Goal: Task Accomplishment & Management: Manage account settings

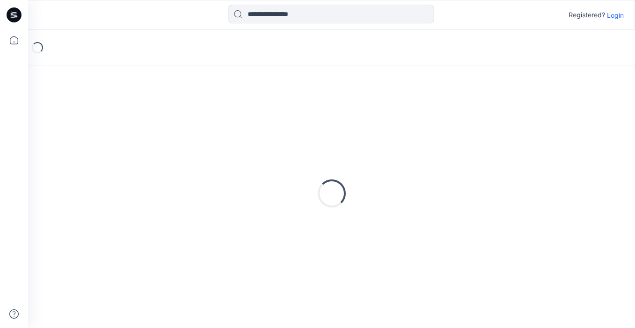
click at [611, 19] on p "Login" at bounding box center [615, 15] width 17 height 10
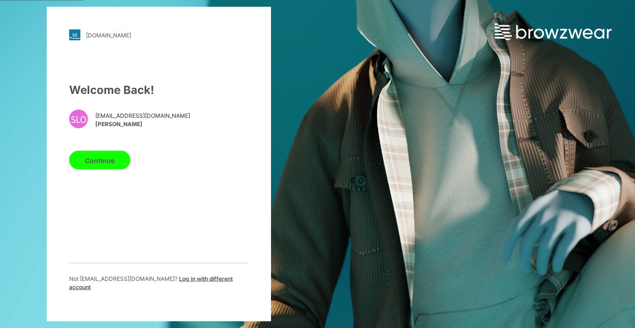
click at [88, 170] on button "Continue" at bounding box center [99, 160] width 61 height 19
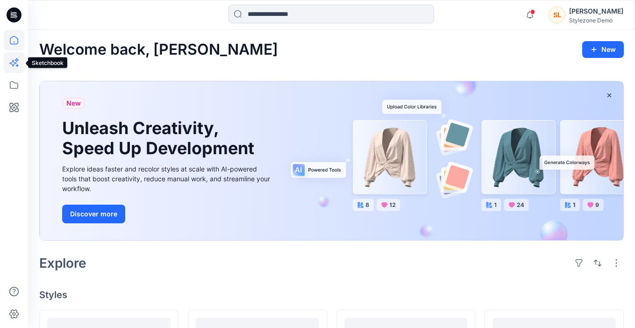
click at [9, 65] on icon at bounding box center [14, 62] width 21 height 21
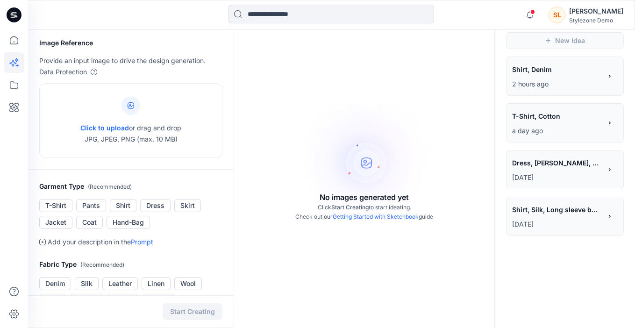
scroll to position [24, 0]
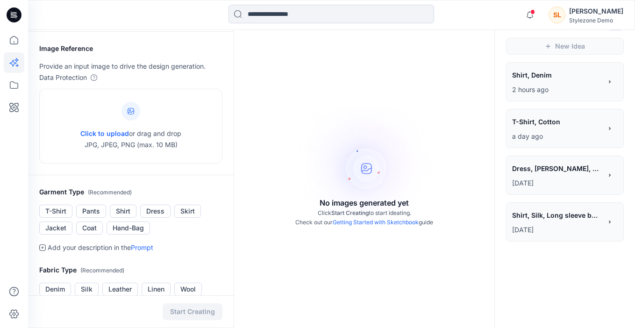
click at [526, 214] on span "Shirt, Silk, Long sleeve button up silk blouse, formal wear" at bounding box center [556, 215] width 89 height 14
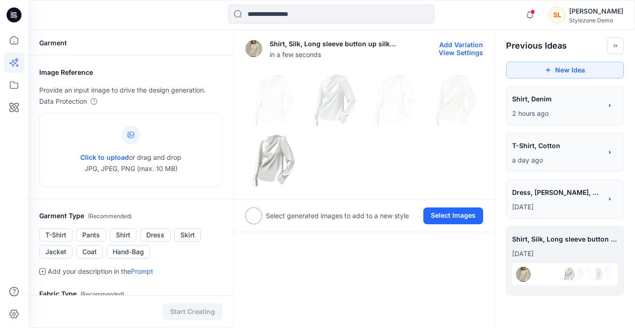
click at [257, 51] on img at bounding box center [253, 48] width 17 height 17
click at [464, 52] on button "View Settings" at bounding box center [461, 53] width 44 height 8
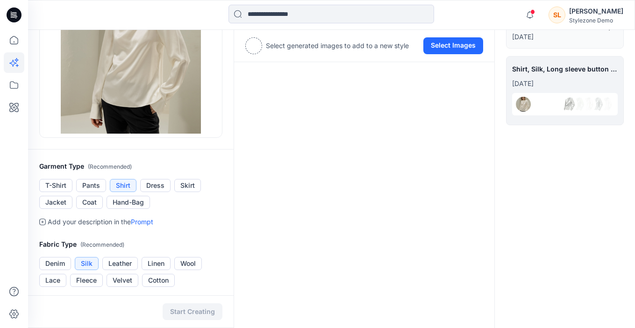
scroll to position [5, 0]
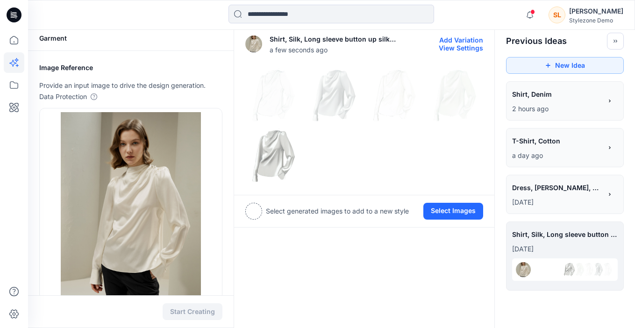
click at [272, 109] on img at bounding box center [274, 95] width 56 height 56
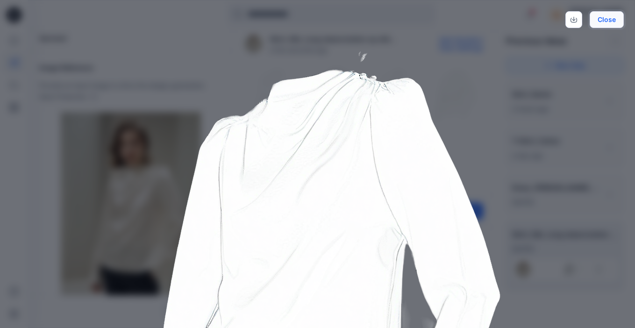
click at [607, 23] on button "Close" at bounding box center [607, 19] width 34 height 17
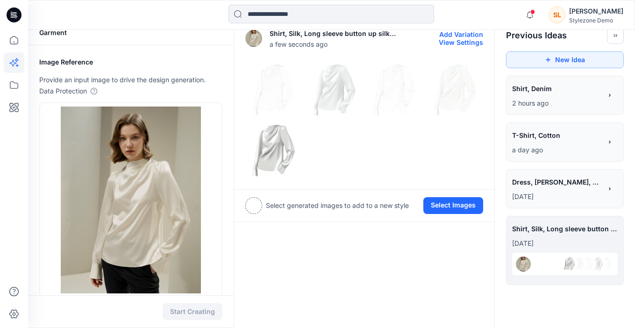
scroll to position [11, 0]
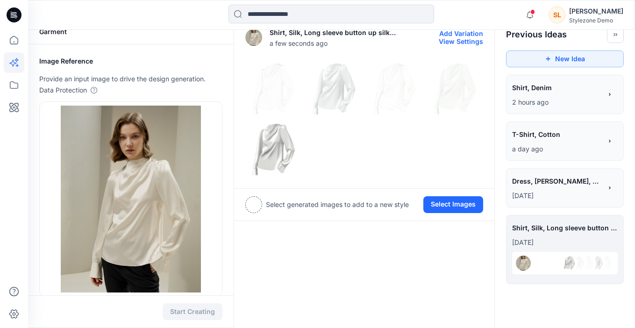
click at [287, 143] on img at bounding box center [274, 149] width 56 height 56
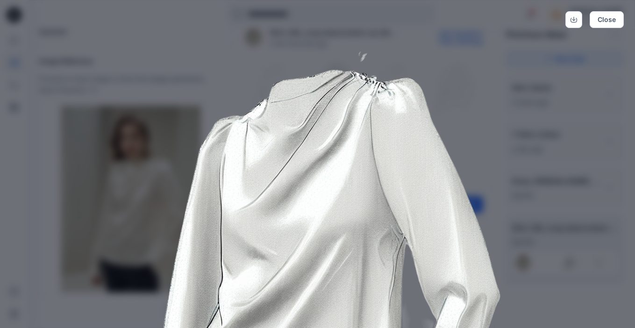
scroll to position [21, 0]
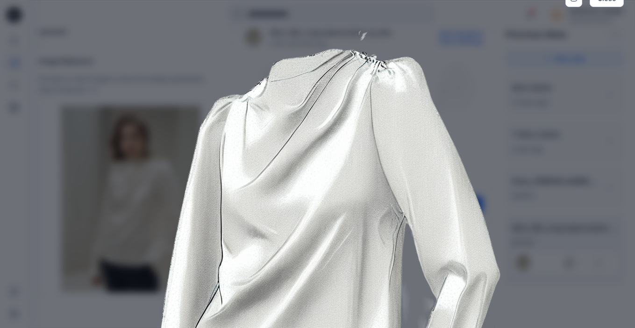
click at [525, 95] on img at bounding box center [318, 261] width 479 height 479
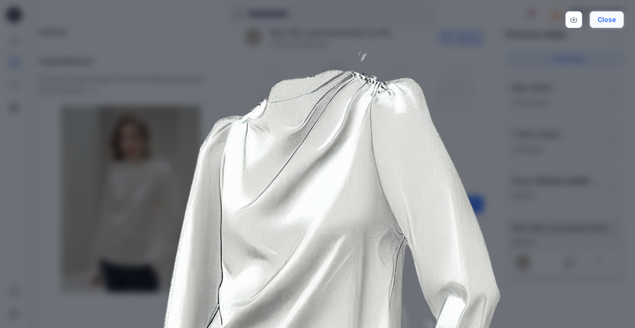
click at [601, 24] on button "Close" at bounding box center [607, 19] width 34 height 17
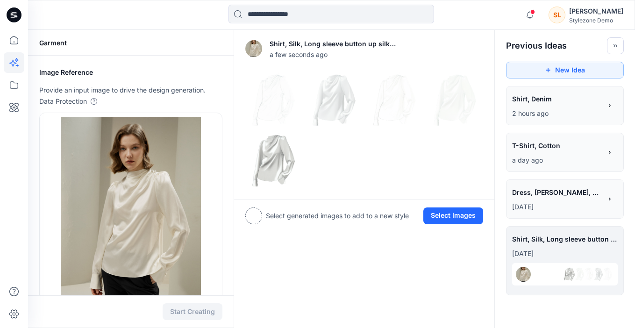
click at [516, 195] on span "Dress, [PERSON_NAME], model wearing maxi Flowly sleeveless dress with print, su…" at bounding box center [556, 193] width 89 height 14
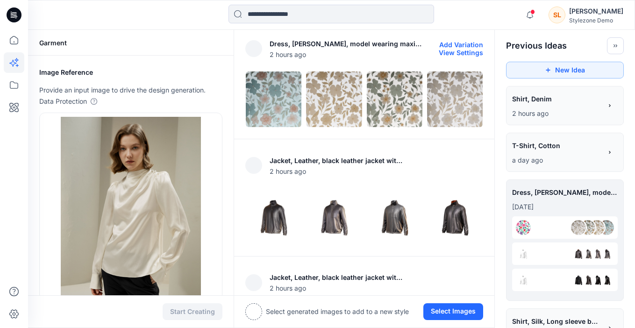
click at [449, 51] on button "View Settings" at bounding box center [461, 53] width 44 height 8
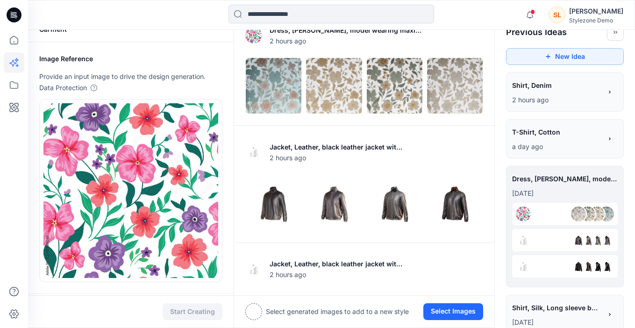
scroll to position [13, 0]
click at [285, 91] on img at bounding box center [274, 86] width 56 height 56
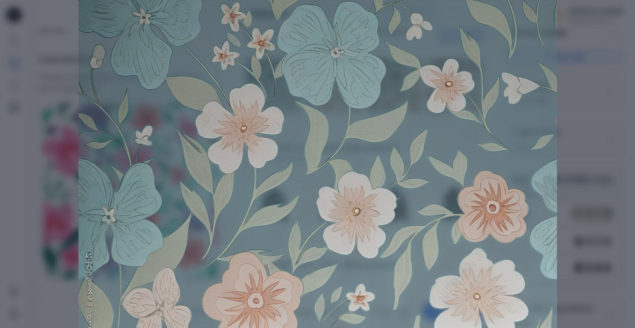
scroll to position [0, 0]
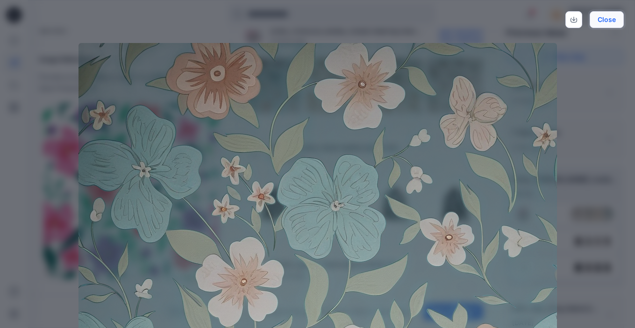
click at [606, 26] on button "Close" at bounding box center [607, 19] width 34 height 17
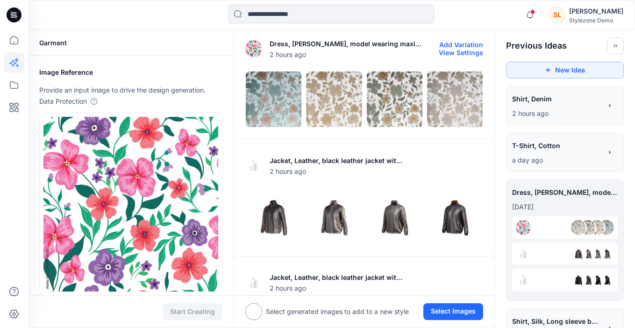
click at [376, 122] on img at bounding box center [395, 100] width 56 height 56
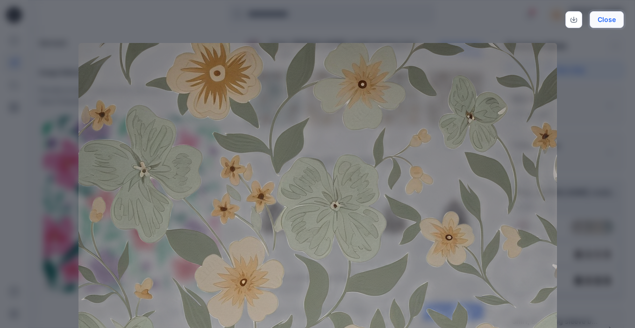
click at [603, 23] on button "Close" at bounding box center [607, 19] width 34 height 17
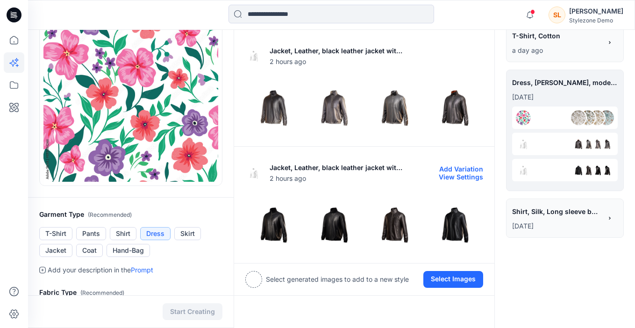
scroll to position [34, 0]
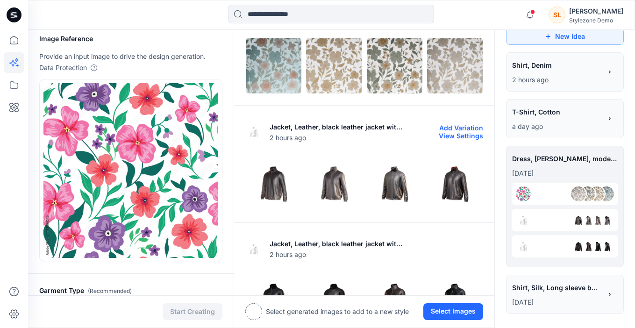
click at [461, 135] on button "View Settings" at bounding box center [461, 136] width 44 height 8
type textarea "**********"
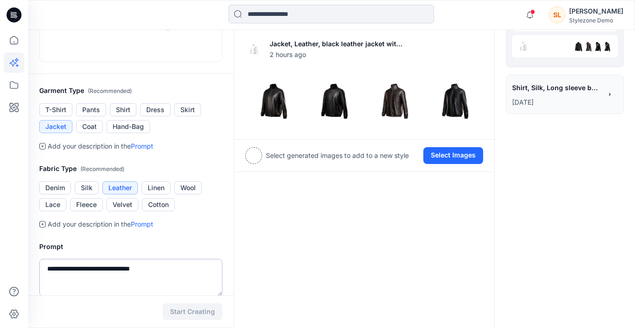
scroll to position [104, 0]
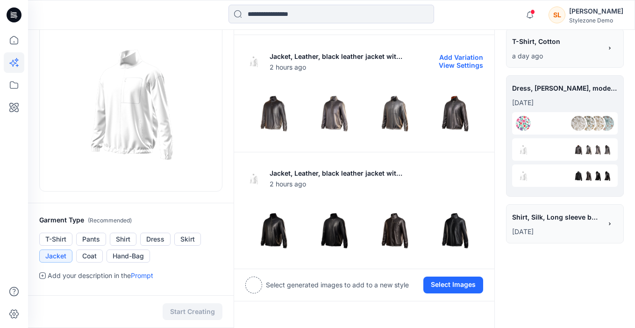
click at [285, 121] on img at bounding box center [274, 112] width 56 height 56
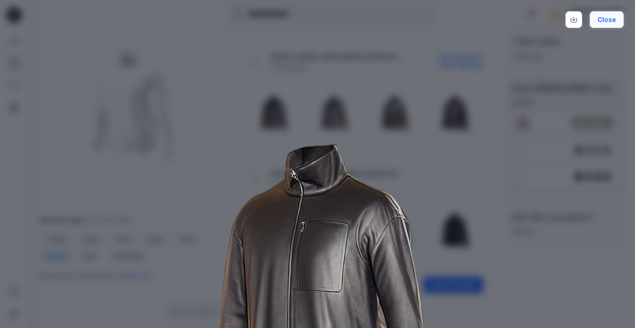
click at [616, 23] on button "Close" at bounding box center [607, 19] width 34 height 17
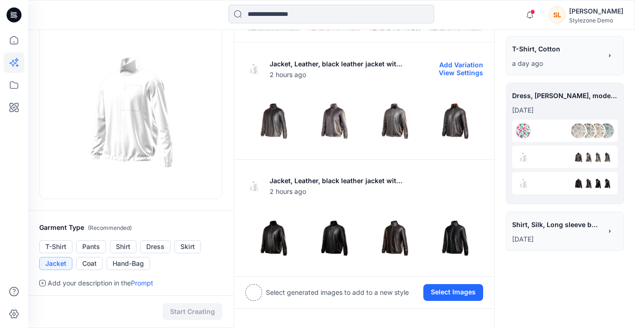
scroll to position [96, 0]
click at [446, 127] on img at bounding box center [455, 120] width 56 height 56
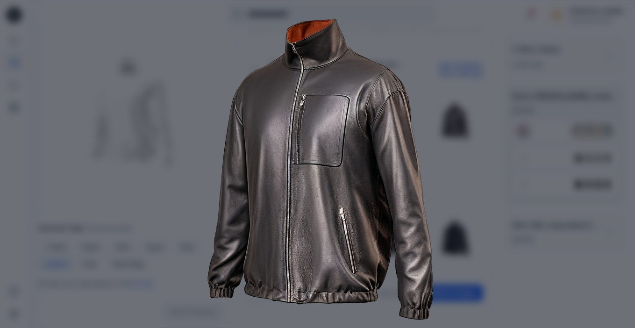
scroll to position [90, 0]
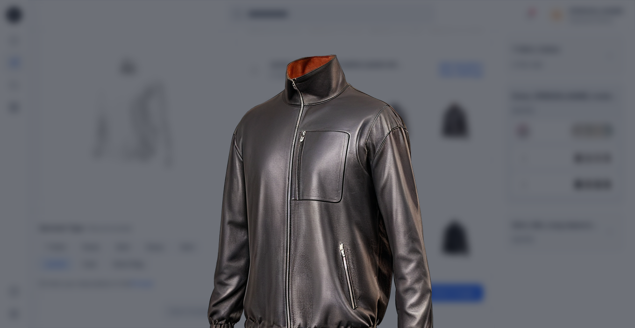
click at [440, 146] on img at bounding box center [318, 192] width 479 height 479
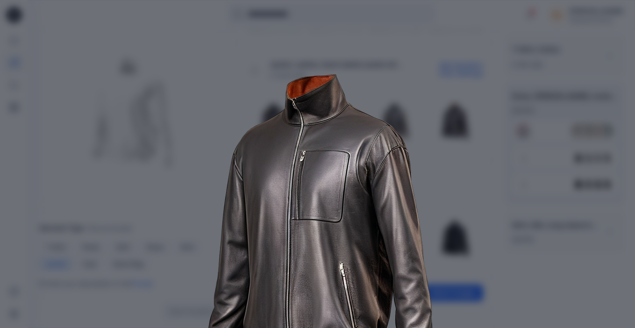
scroll to position [70, 0]
click at [456, 86] on img at bounding box center [318, 212] width 479 height 479
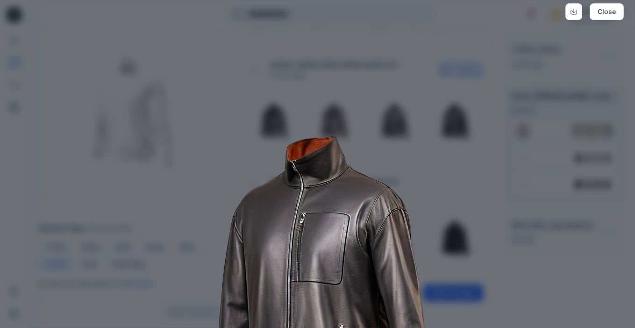
scroll to position [0, 0]
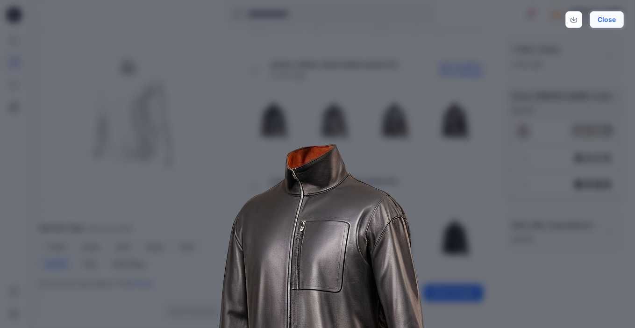
click at [607, 19] on button "Close" at bounding box center [607, 19] width 34 height 17
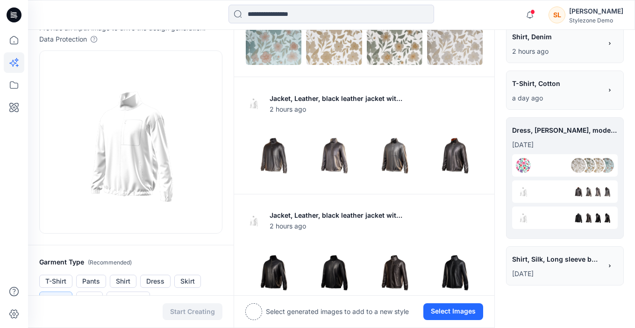
scroll to position [63, 0]
click at [337, 170] on img at bounding box center [334, 154] width 56 height 56
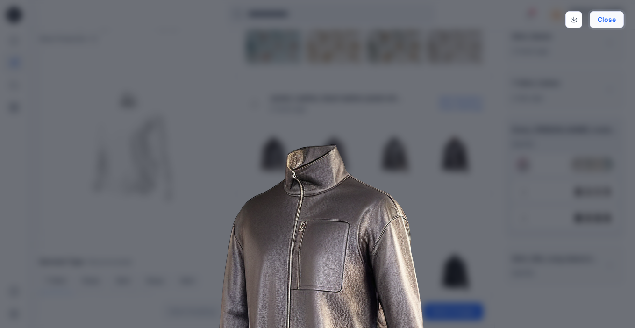
click at [602, 21] on button "Close" at bounding box center [607, 19] width 34 height 17
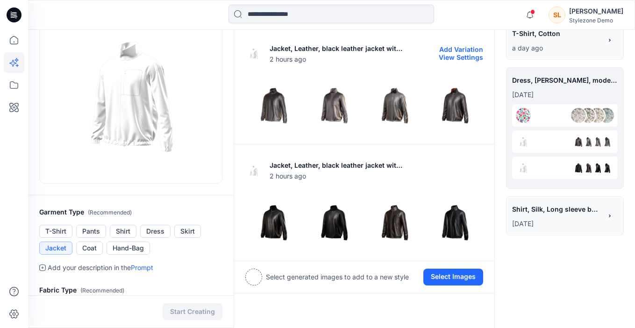
scroll to position [119, 0]
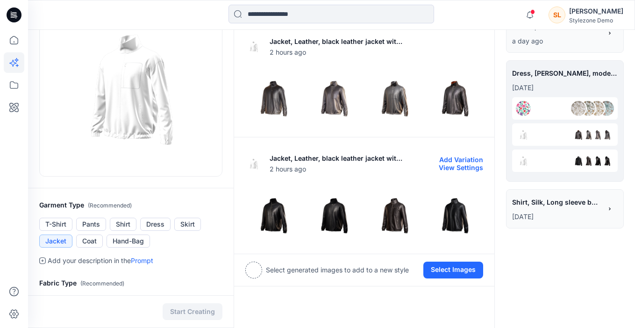
click at [337, 209] on img at bounding box center [334, 214] width 56 height 56
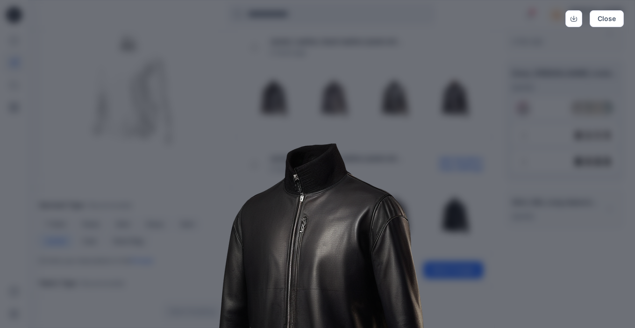
scroll to position [0, 0]
click at [593, 26] on button "Close" at bounding box center [607, 19] width 34 height 17
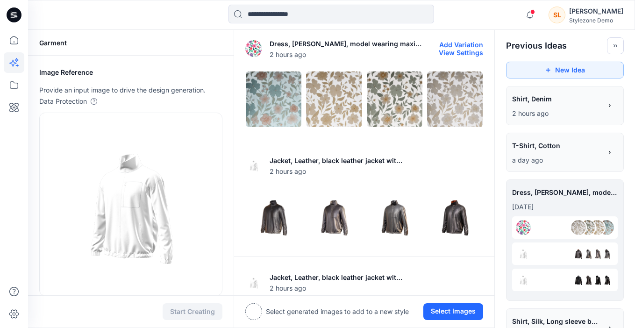
click at [537, 107] on div "**********" at bounding box center [557, 100] width 90 height 16
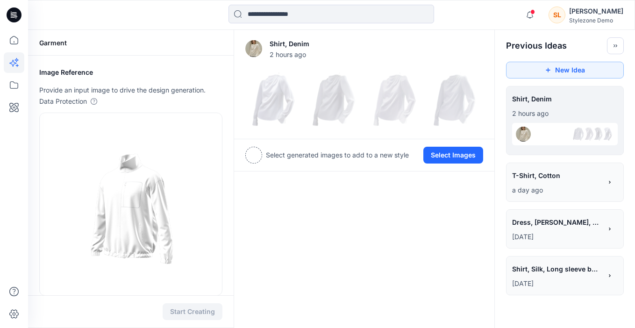
click at [528, 178] on span "T-Shirt, Cotton" at bounding box center [556, 176] width 89 height 14
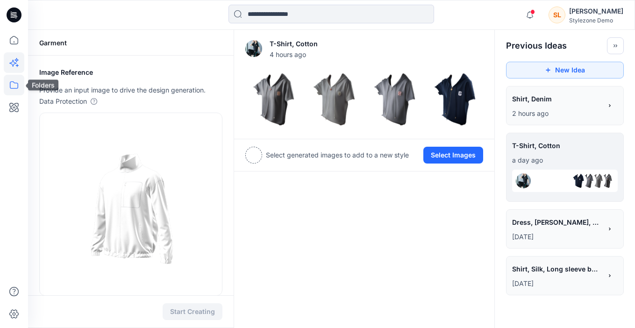
click at [16, 78] on icon at bounding box center [14, 85] width 21 height 21
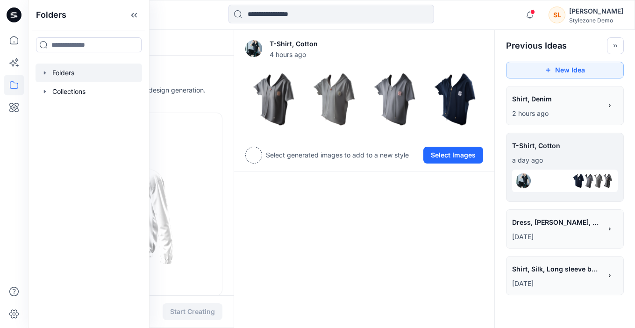
click at [80, 73] on div at bounding box center [89, 73] width 107 height 19
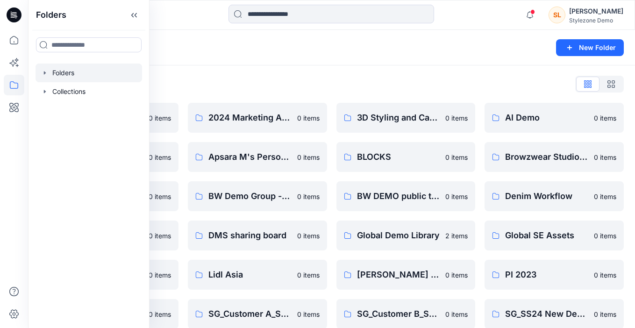
click at [323, 85] on div "Folders List" at bounding box center [331, 84] width 585 height 15
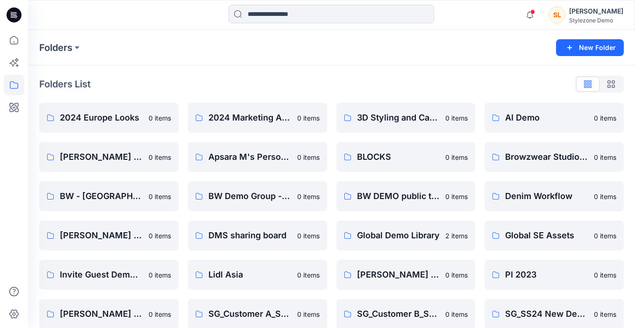
click at [586, 21] on div "Stylezone Demo" at bounding box center [596, 20] width 54 height 7
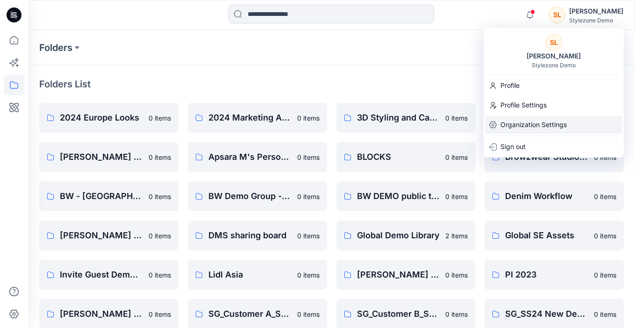
click at [523, 127] on p "Organization Settings" at bounding box center [534, 125] width 66 height 18
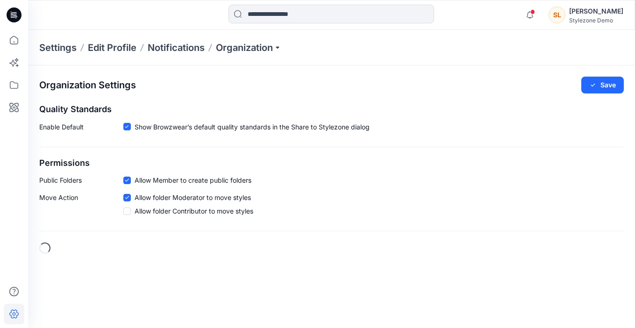
click at [249, 57] on div "Settings Edit Profile Notifications Organization" at bounding box center [331, 48] width 607 height 36
